Goal: Task Accomplishment & Management: Manage account settings

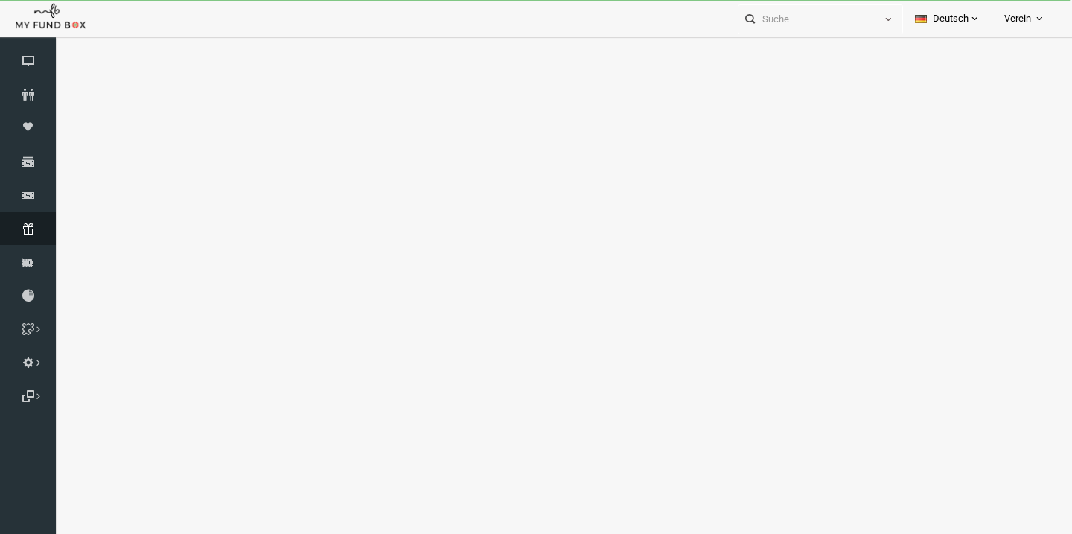
click at [32, 240] on link "Abonnement" at bounding box center [28, 228] width 56 height 33
select select "100"
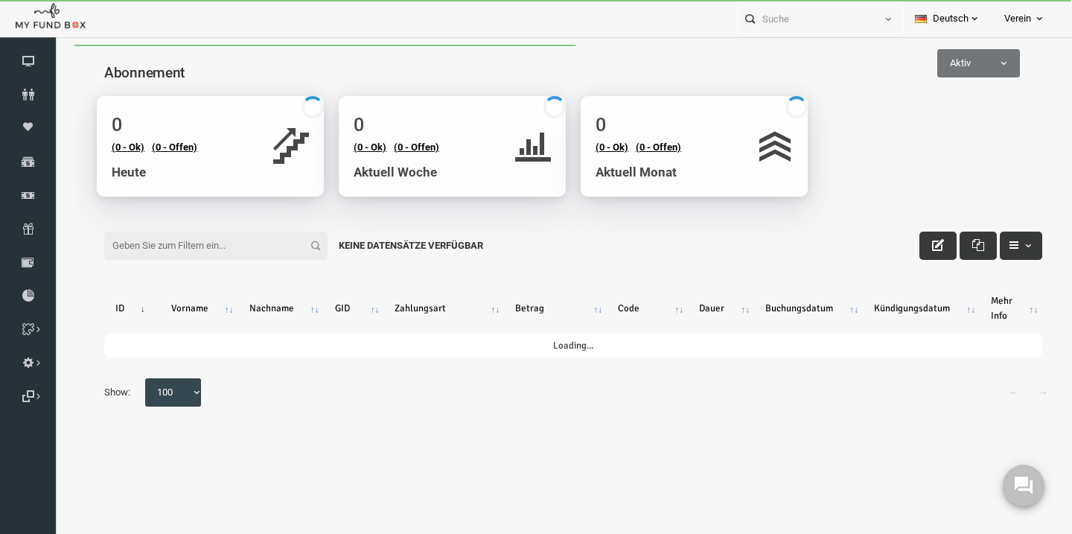
click at [198, 234] on input "Filter:" at bounding box center [194, 245] width 223 height 28
paste input "[EMAIL_ADDRESS][DOMAIN_NAME]"
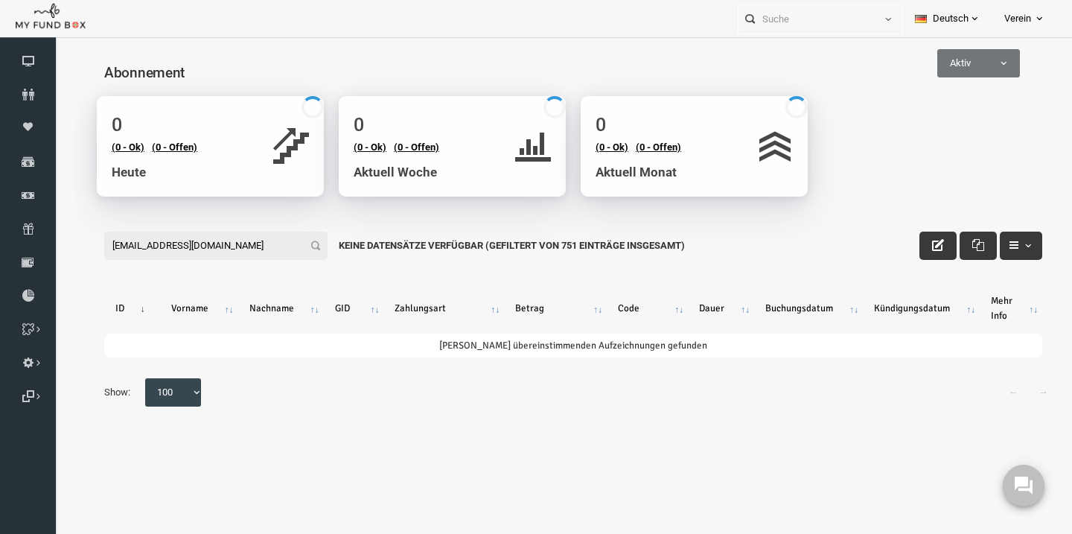
type input "[EMAIL_ADDRESS][DOMAIN_NAME]"
